Goal: Check status: Check status

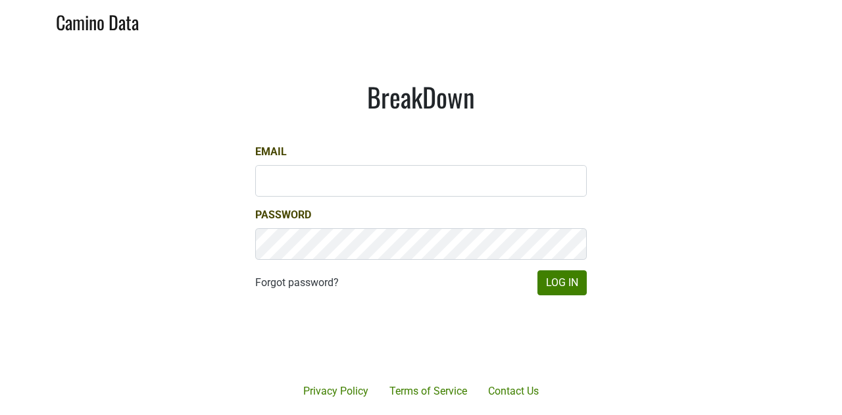
click at [566, 415] on com-1password-button at bounding box center [421, 415] width 842 height 0
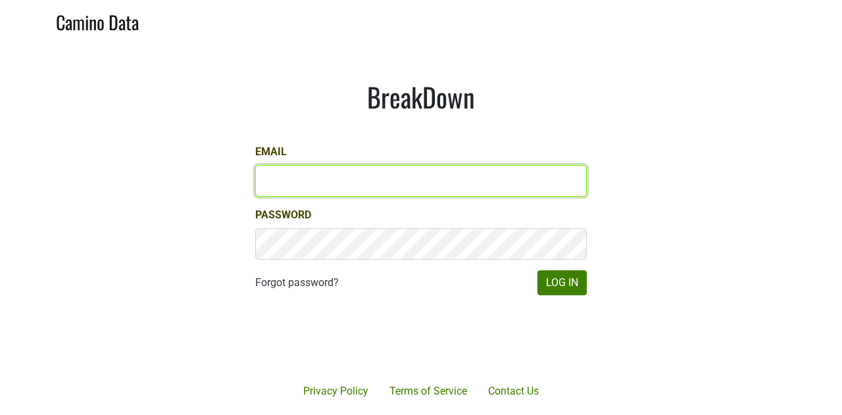
click at [362, 189] on input "Email" at bounding box center [421, 181] width 332 height 32
click at [567, 415] on com-1password-button at bounding box center [421, 415] width 842 height 0
click at [441, 190] on input "Email" at bounding box center [421, 181] width 332 height 32
click at [332, 186] on input "Email" at bounding box center [421, 181] width 332 height 32
click at [335, 182] on input "Email" at bounding box center [421, 181] width 332 height 32
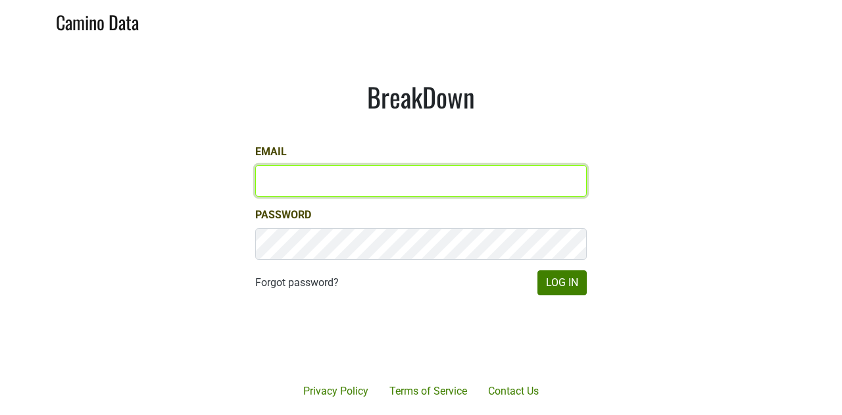
click at [565, 415] on com-1password-button at bounding box center [421, 415] width 842 height 0
type input "[PERSON_NAME][EMAIL_ADDRESS][DOMAIN_NAME]"
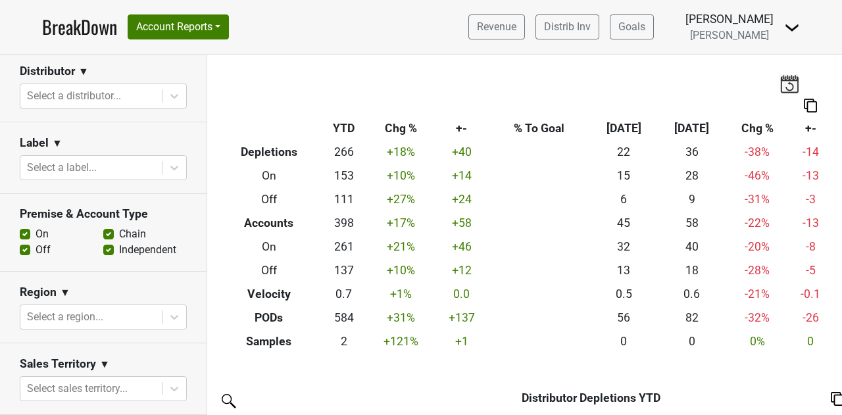
scroll to position [197, 0]
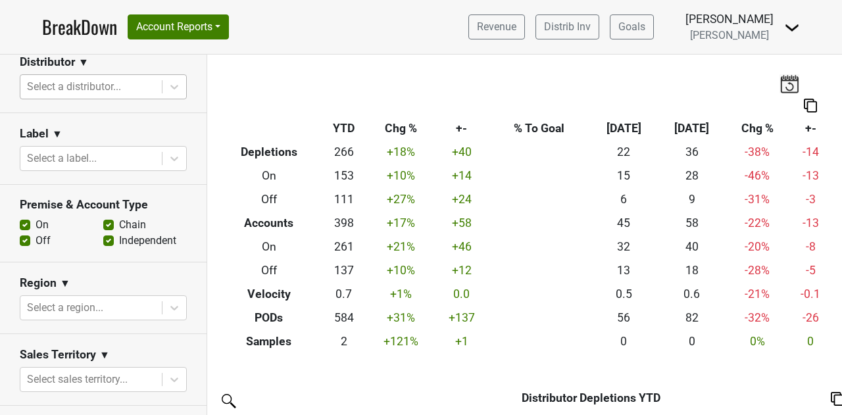
click at [104, 80] on div at bounding box center [91, 87] width 128 height 18
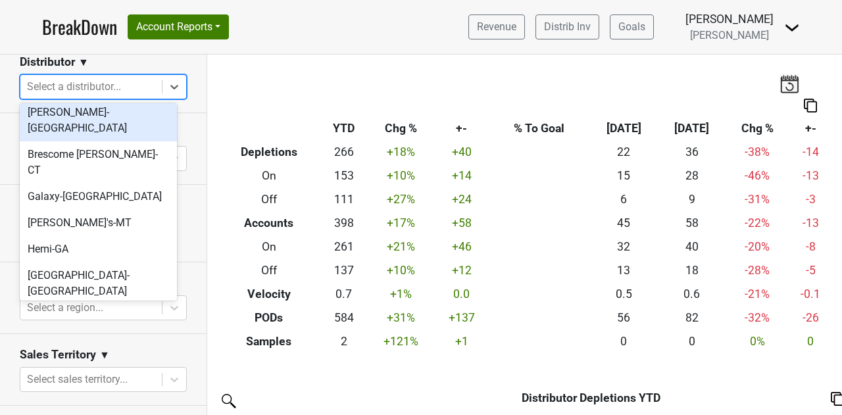
scroll to position [132, 0]
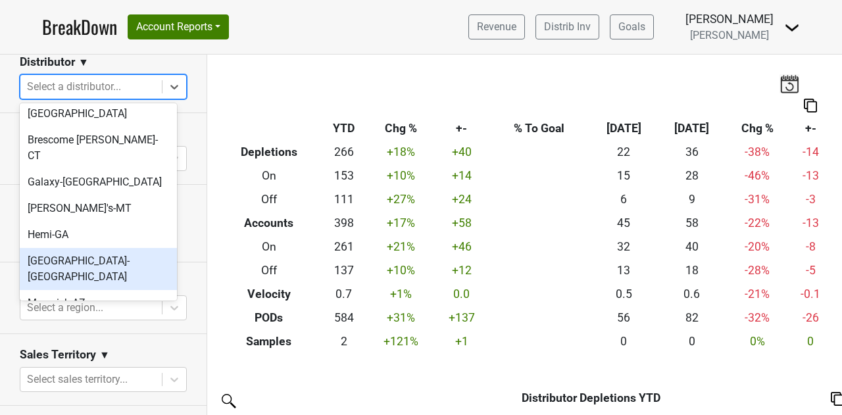
click at [69, 248] on div "High Road-IL" at bounding box center [98, 269] width 157 height 42
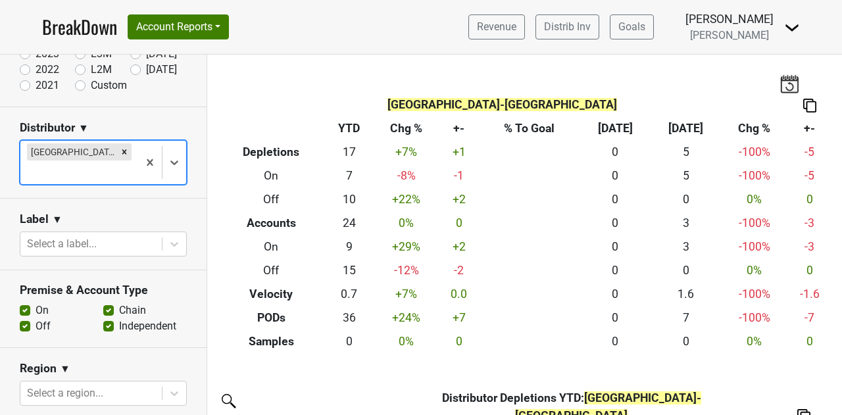
scroll to position [0, 0]
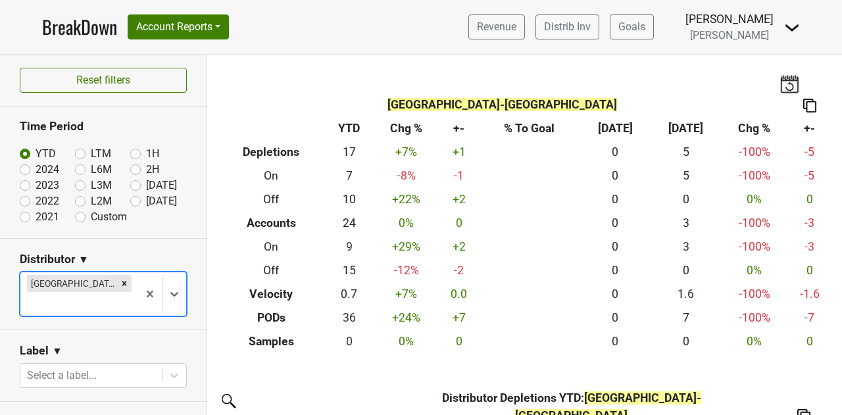
click at [36, 170] on label "2024" at bounding box center [48, 170] width 24 height 16
click at [21, 170] on input "2024" at bounding box center [46, 168] width 53 height 13
radio input "true"
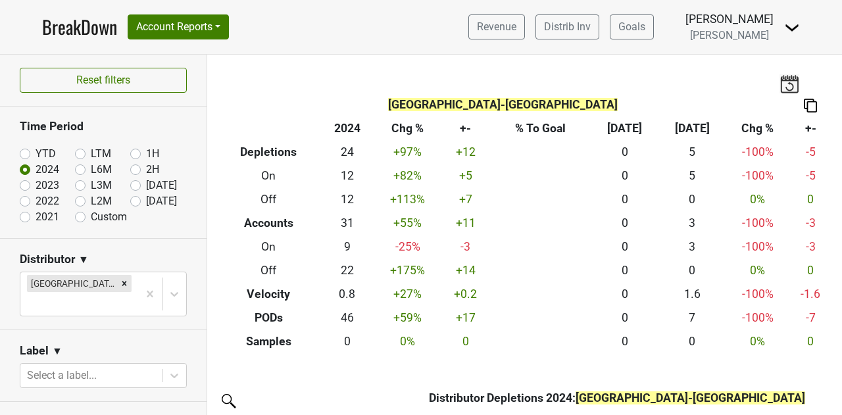
click at [36, 156] on label "YTD" at bounding box center [46, 154] width 20 height 16
click at [29, 156] on input "YTD" at bounding box center [46, 152] width 53 height 13
radio input "true"
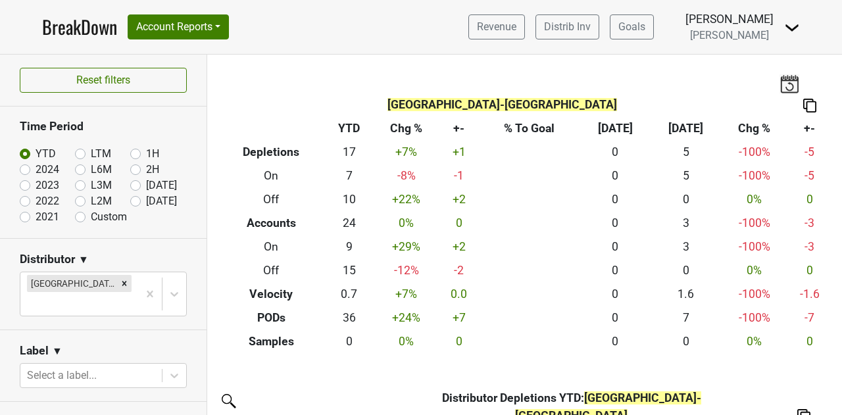
click at [36, 170] on label "2024" at bounding box center [48, 170] width 24 height 16
click at [29, 170] on input "2024" at bounding box center [46, 168] width 53 height 13
radio input "true"
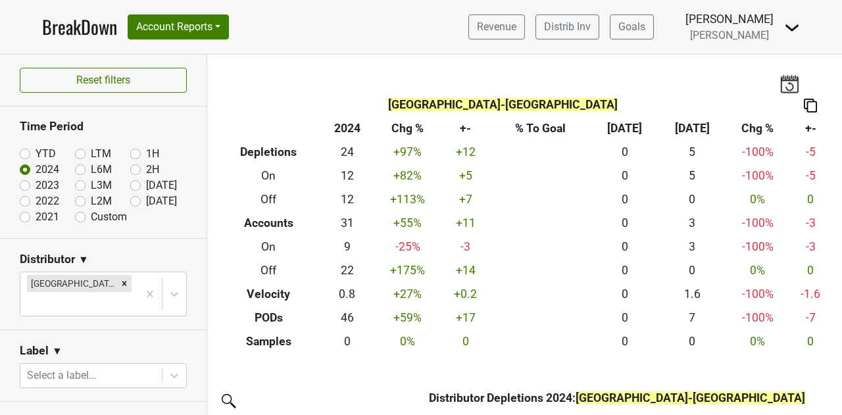
click at [36, 184] on label "2023" at bounding box center [48, 186] width 24 height 16
click at [28, 184] on input "2023" at bounding box center [46, 184] width 53 height 13
radio input "true"
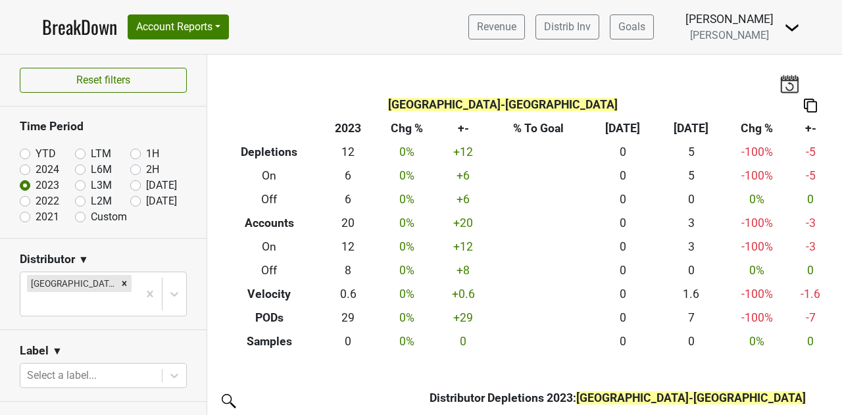
click at [36, 201] on label "2022" at bounding box center [48, 201] width 24 height 16
click at [29, 201] on input "2022" at bounding box center [46, 199] width 53 height 13
radio input "true"
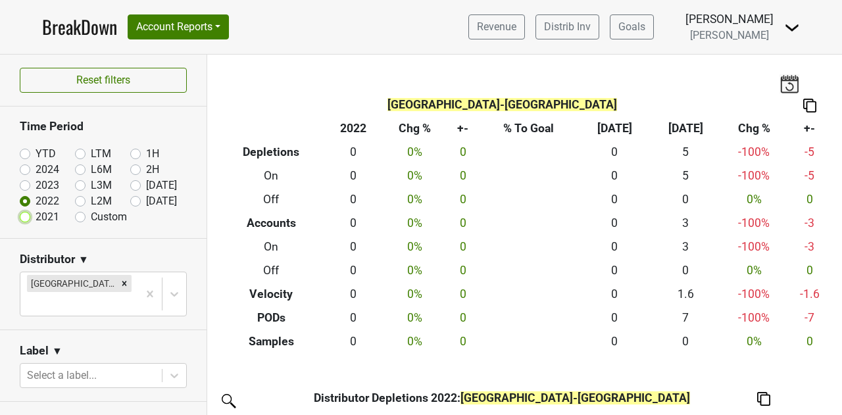
click at [30, 215] on input "2021" at bounding box center [46, 215] width 53 height 13
radio input "true"
click at [36, 199] on label "2022" at bounding box center [48, 201] width 24 height 16
click at [28, 199] on input "2022" at bounding box center [46, 199] width 53 height 13
radio input "true"
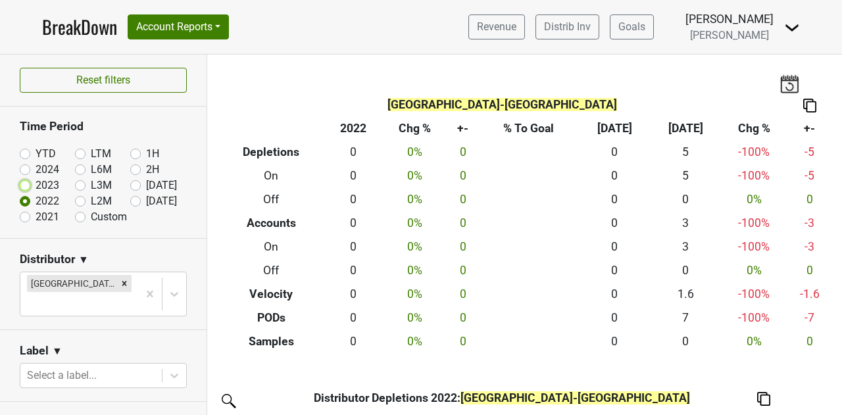
click at [30, 188] on input "2023" at bounding box center [46, 184] width 53 height 13
radio input "true"
